Goal: Complete application form

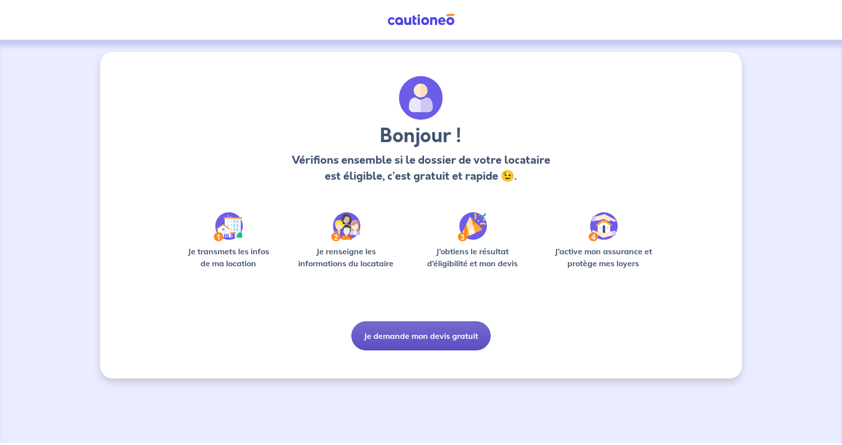
click at [417, 335] on button "Je demande mon devis gratuit" at bounding box center [420, 336] width 139 height 29
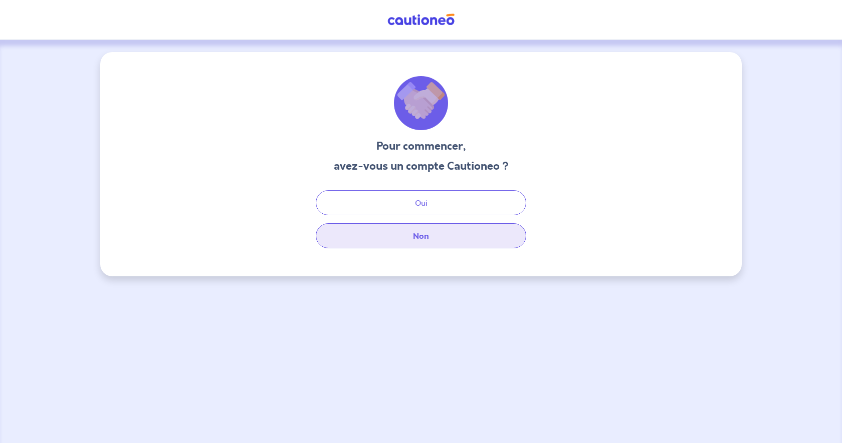
click at [438, 238] on button "Non" at bounding box center [421, 235] width 210 height 25
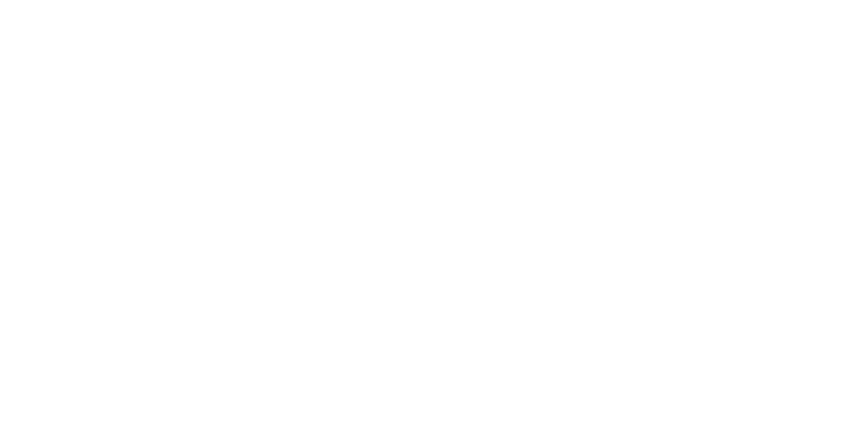
select select "FR"
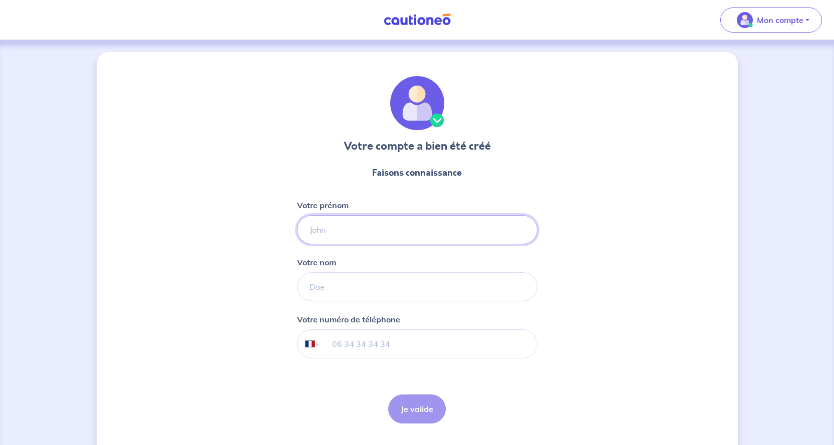
click at [401, 228] on input "Votre prénom" at bounding box center [417, 229] width 241 height 29
type input "p"
type input "[PERSON_NAME]"
click at [312, 290] on input "Votre nom" at bounding box center [417, 287] width 241 height 29
type input "HAMRIT"
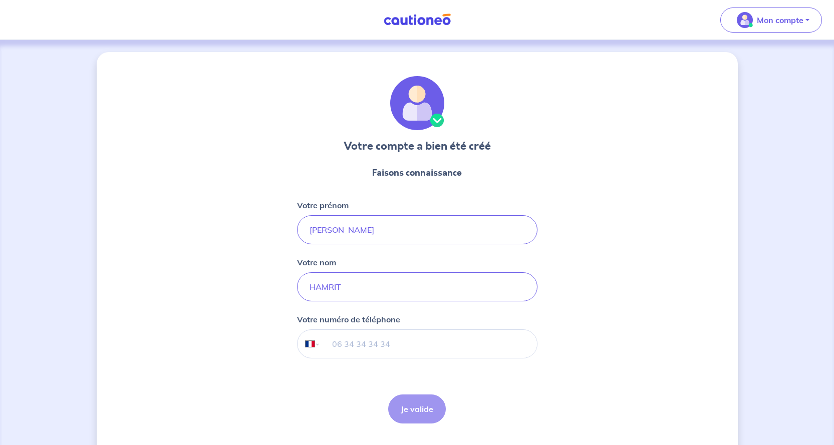
click at [327, 346] on input "tel" at bounding box center [428, 344] width 216 height 28
type input "06 83 59 91 17"
click at [413, 405] on button "Je valide" at bounding box center [417, 409] width 58 height 29
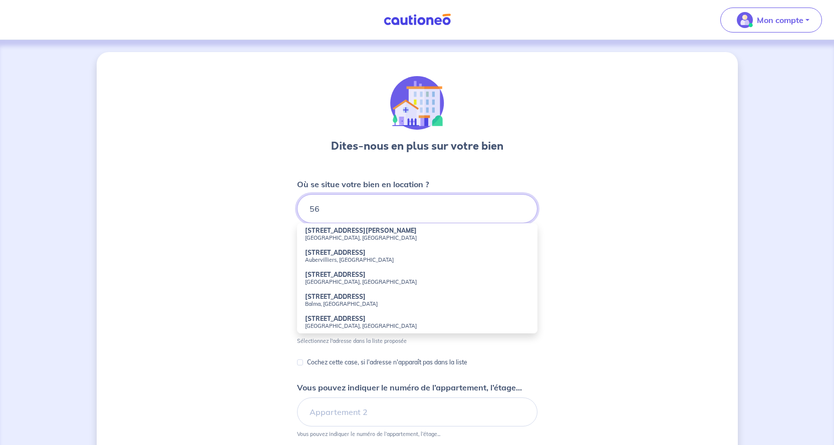
type input "5"
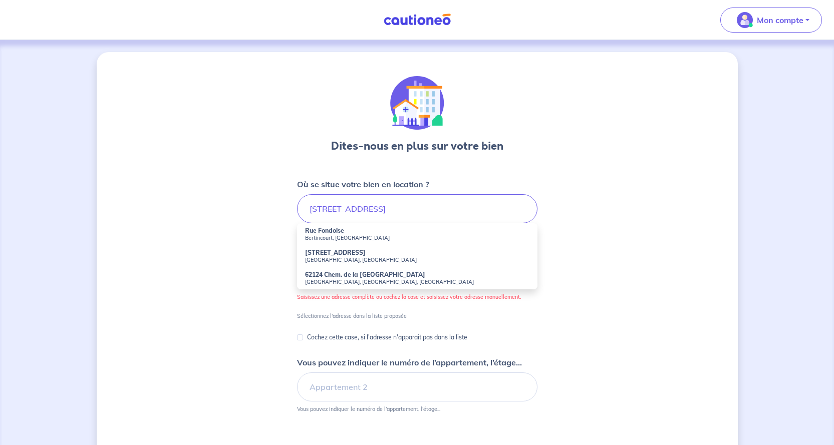
click at [342, 240] on small "Bertincourt, [GEOGRAPHIC_DATA]" at bounding box center [417, 238] width 224 height 7
type input "Rue Fondoise, [GEOGRAPHIC_DATA], [GEOGRAPHIC_DATA]"
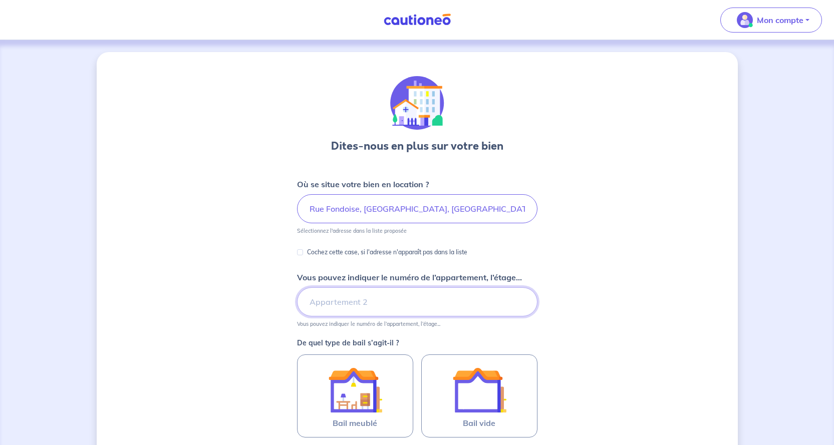
click at [341, 305] on input "Vous pouvez indiquer le numéro de l’appartement, l’étage..." at bounding box center [417, 302] width 241 height 29
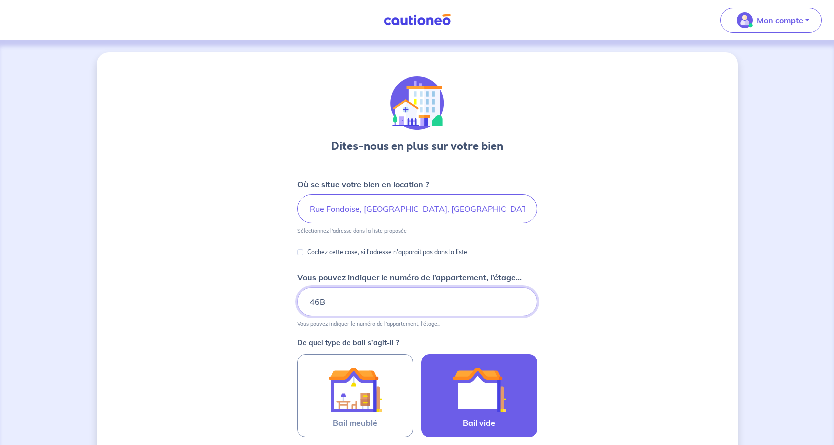
type input "46B"
click at [485, 399] on img at bounding box center [479, 390] width 54 height 54
click at [0, 0] on input "Bail vide" at bounding box center [0, 0] width 0 height 0
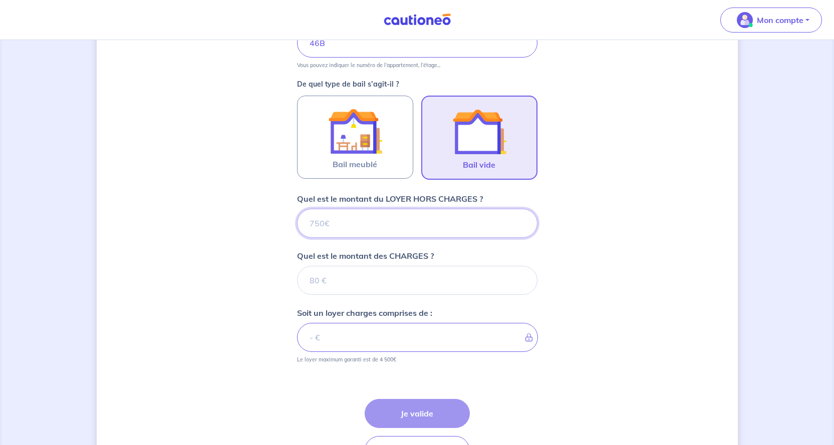
scroll to position [260, 0]
click at [353, 223] on input "Quel est le montant du LOYER HORS CHARGES ?" at bounding box center [417, 222] width 241 height 29
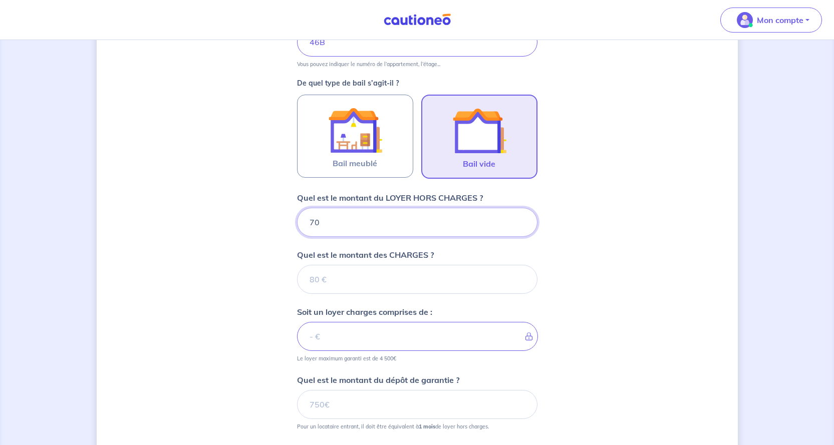
type input "700"
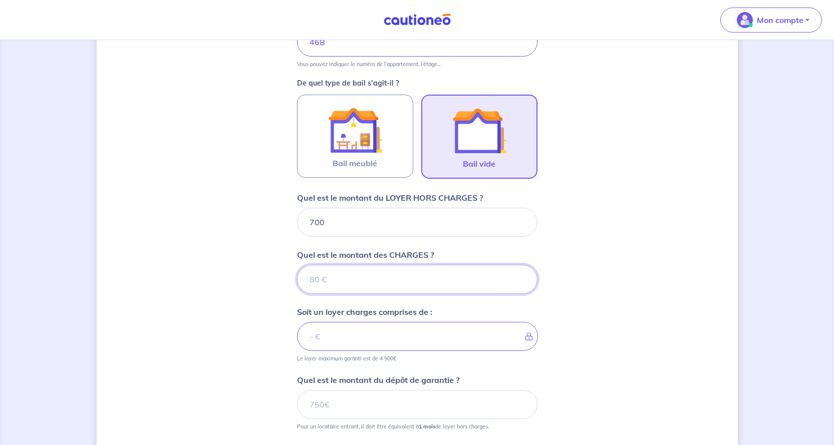
click at [348, 281] on input "Quel est le montant des CHARGES ?" at bounding box center [417, 279] width 241 height 29
type input "0"
type input "700"
type input "0"
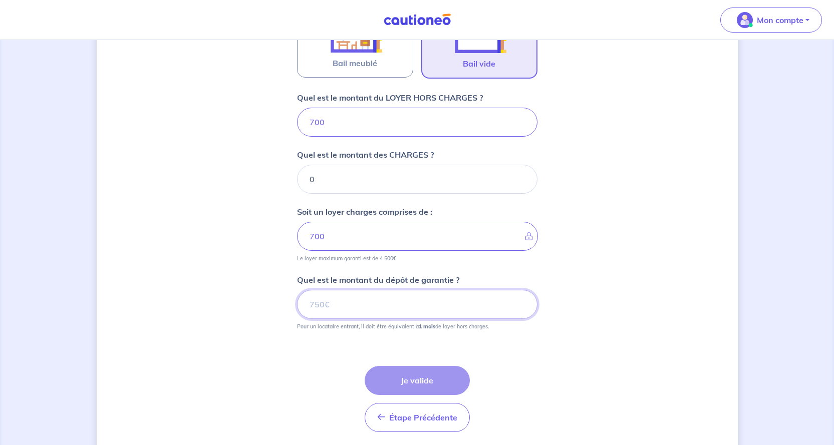
click at [339, 305] on input "Quel est le montant du dépôt de garantie ?" at bounding box center [417, 304] width 241 height 29
type input "700"
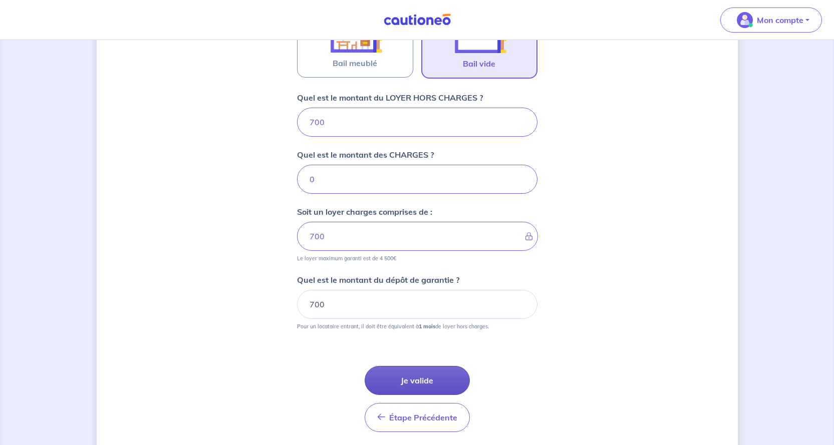
click at [418, 383] on button "Je valide" at bounding box center [417, 380] width 105 height 29
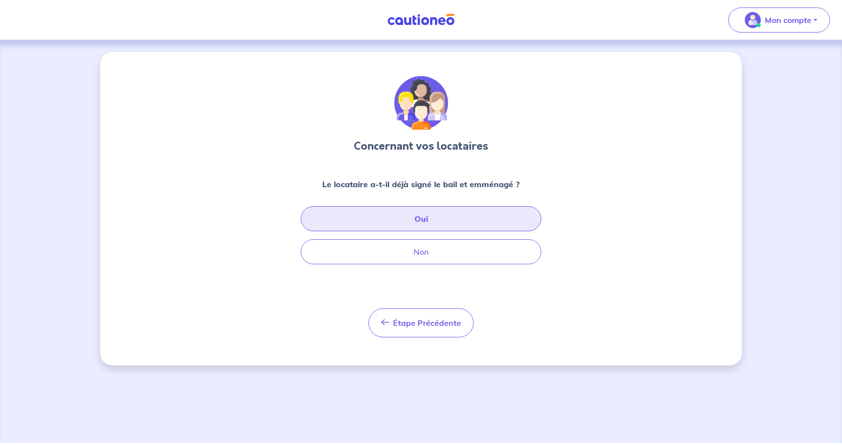
click at [442, 218] on button "Oui" at bounding box center [421, 218] width 241 height 25
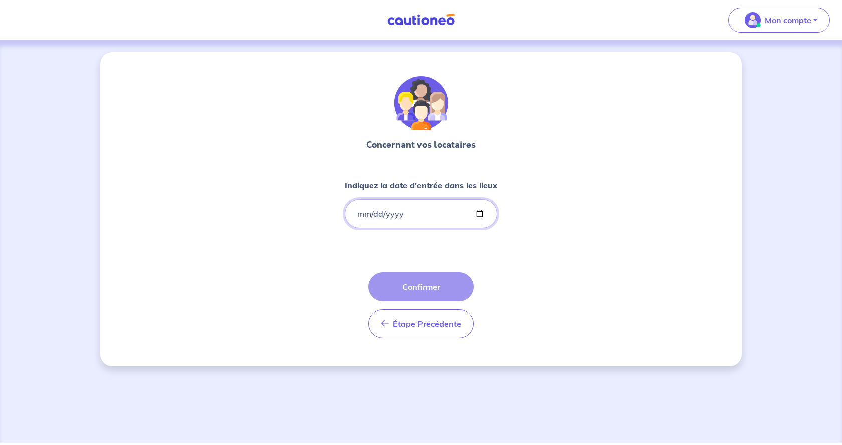
click at [360, 218] on input "Indiquez la date d'entrée dans les lieux" at bounding box center [421, 213] width 152 height 29
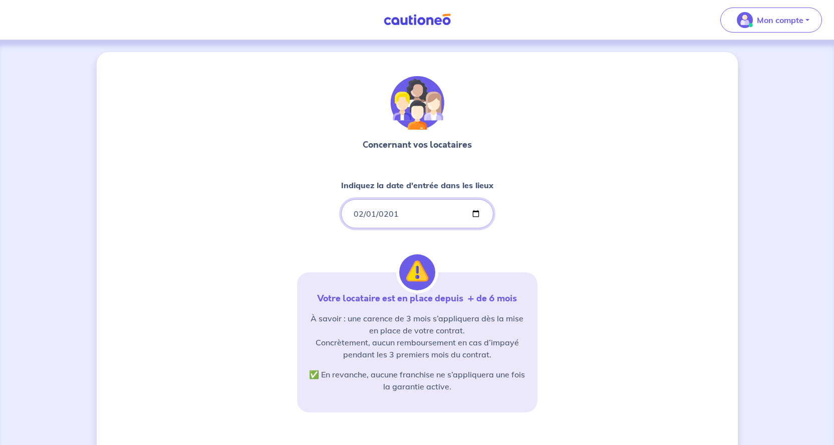
type input "[DATE]"
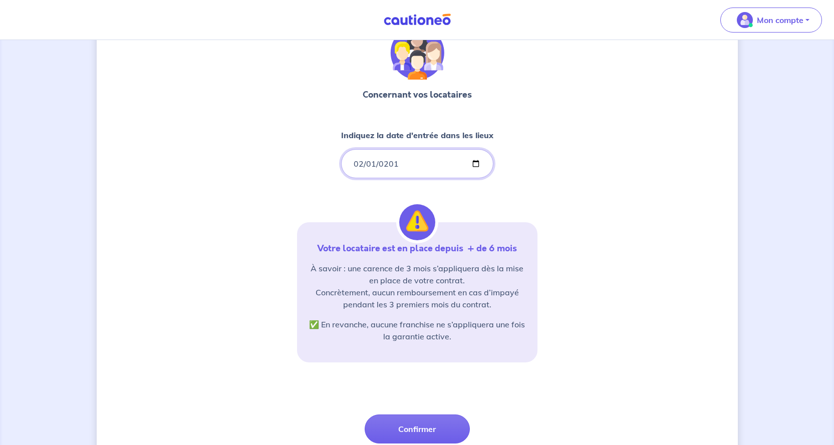
scroll to position [100, 0]
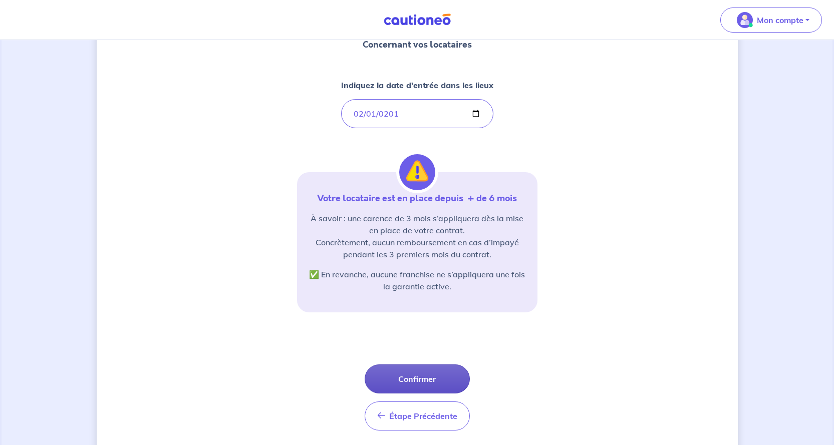
click at [420, 375] on button "Confirmer" at bounding box center [417, 379] width 105 height 29
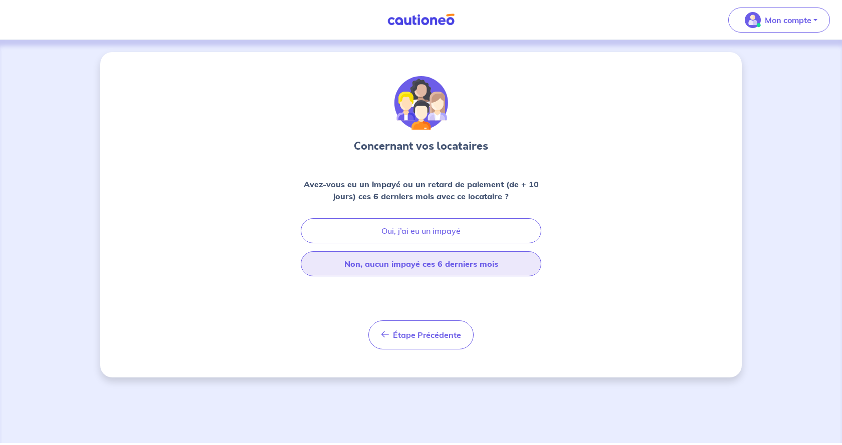
click at [452, 268] on button "Non, aucun impayé ces 6 derniers mois" at bounding box center [421, 264] width 241 height 25
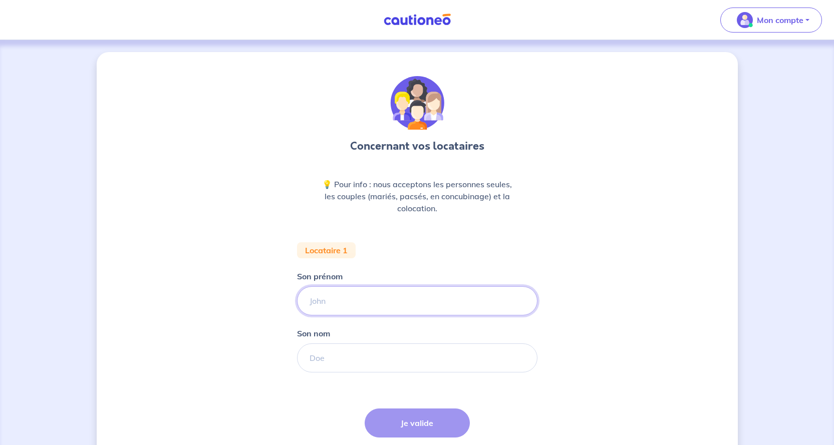
click at [437, 299] on input "Son prénom" at bounding box center [417, 301] width 241 height 29
type input "[PERSON_NAME]"
click at [393, 360] on input "Son nom" at bounding box center [417, 358] width 241 height 29
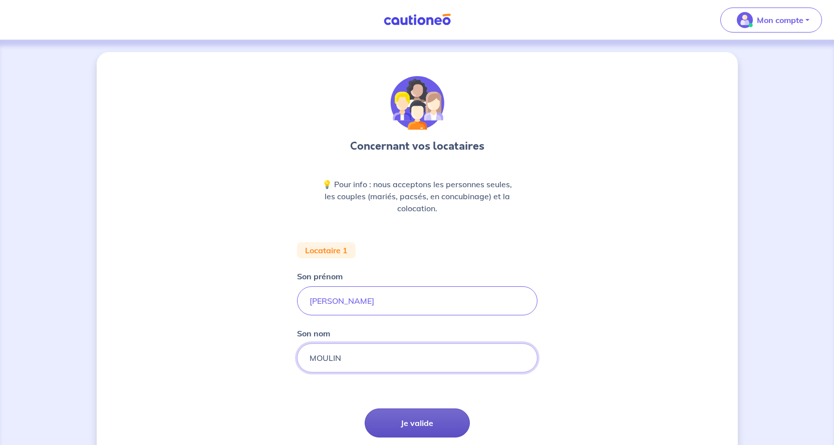
type input "MOULIN"
click at [404, 428] on button "Je valide" at bounding box center [417, 423] width 105 height 29
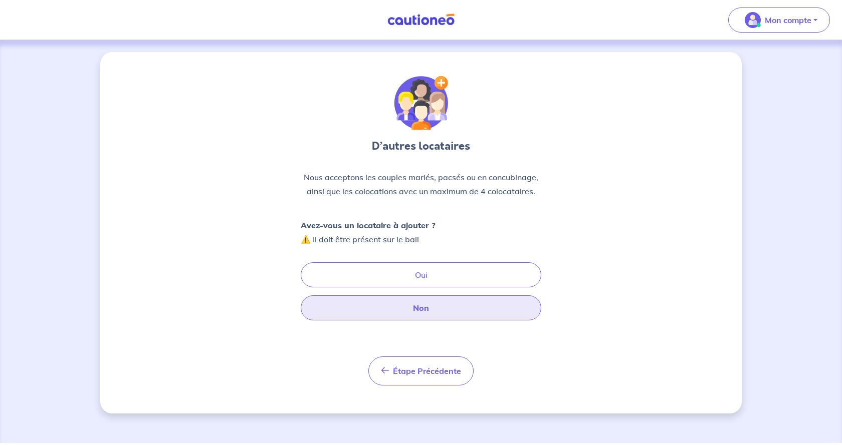
click at [427, 313] on button "Non" at bounding box center [421, 308] width 241 height 25
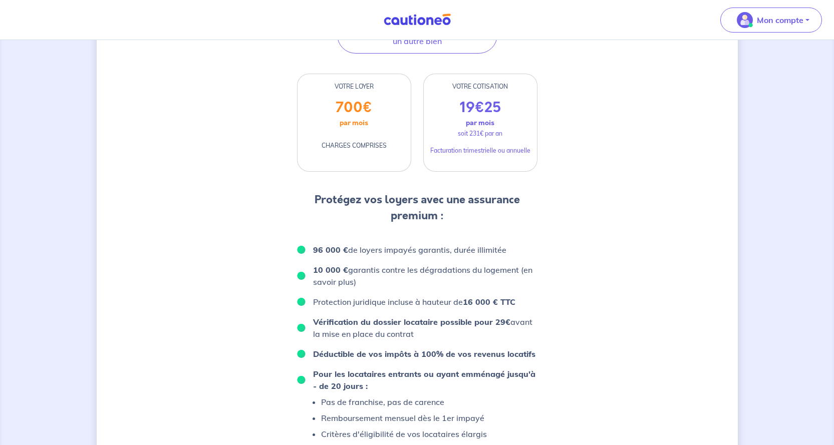
scroll to position [468, 0]
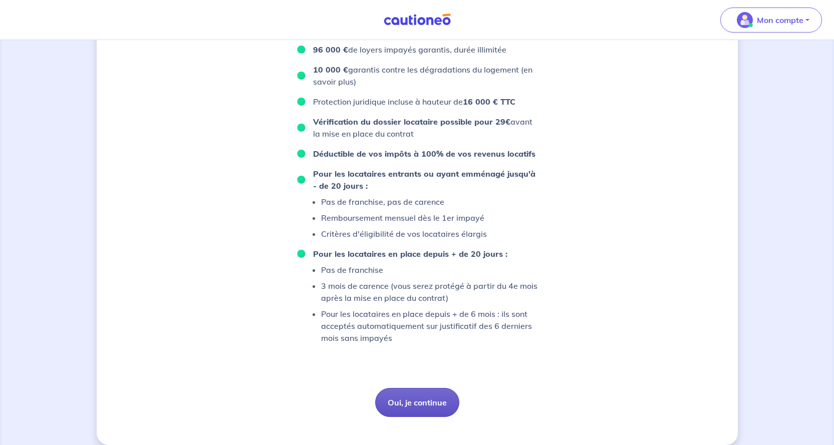
click at [435, 392] on button "Oui, je continue" at bounding box center [417, 402] width 84 height 29
